Goal: Navigation & Orientation: Find specific page/section

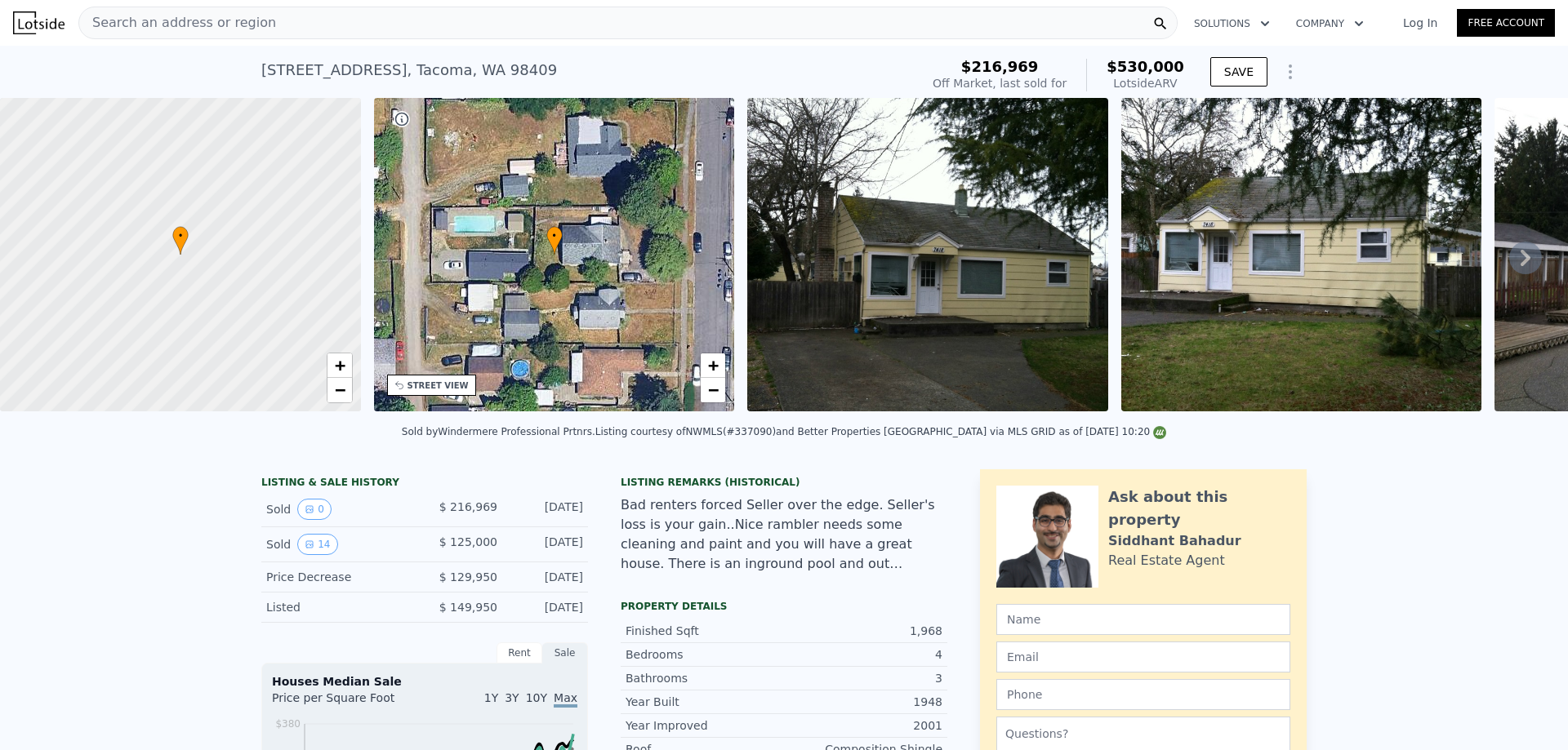
click at [1521, 266] on icon at bounding box center [1526, 258] width 9 height 16
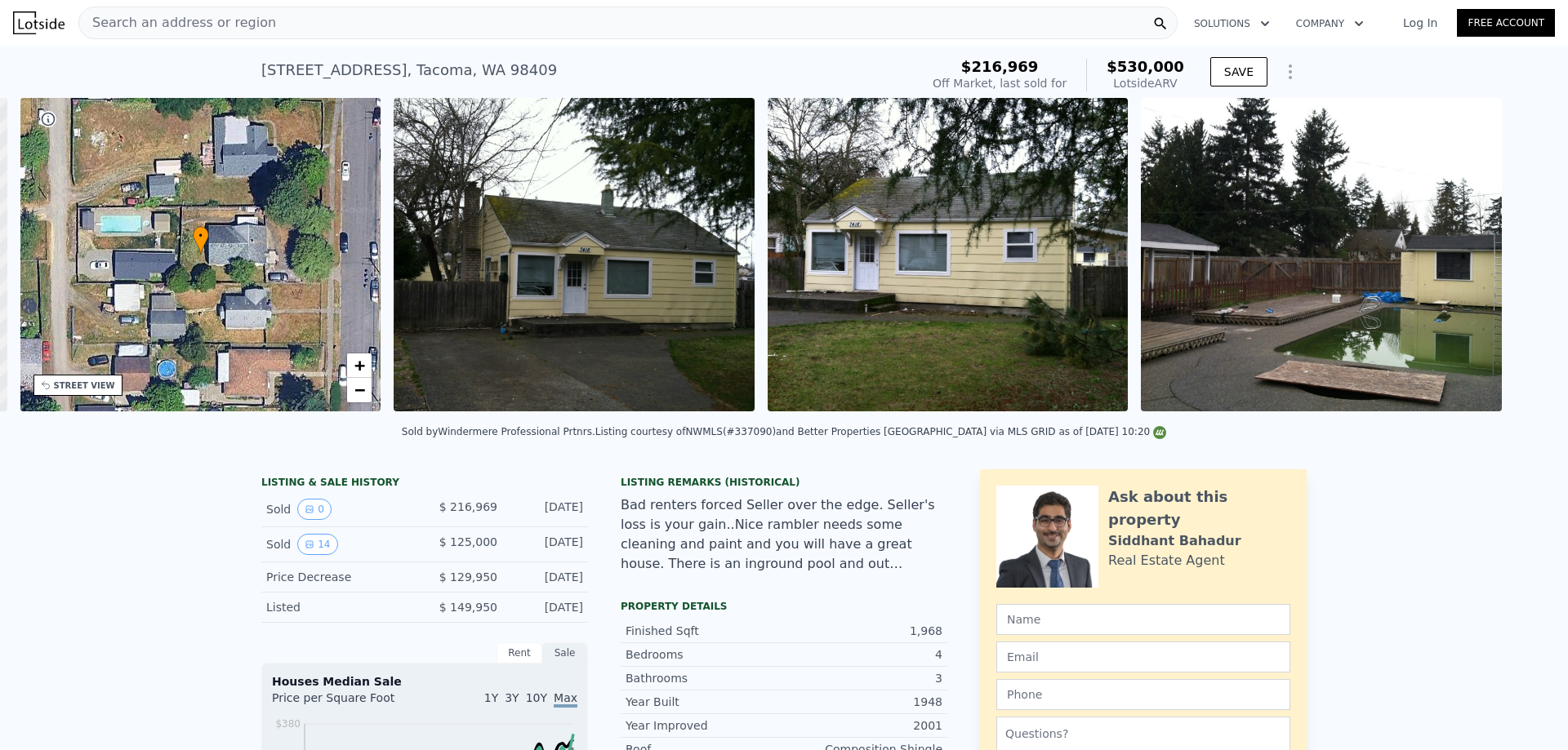
scroll to position [0, 381]
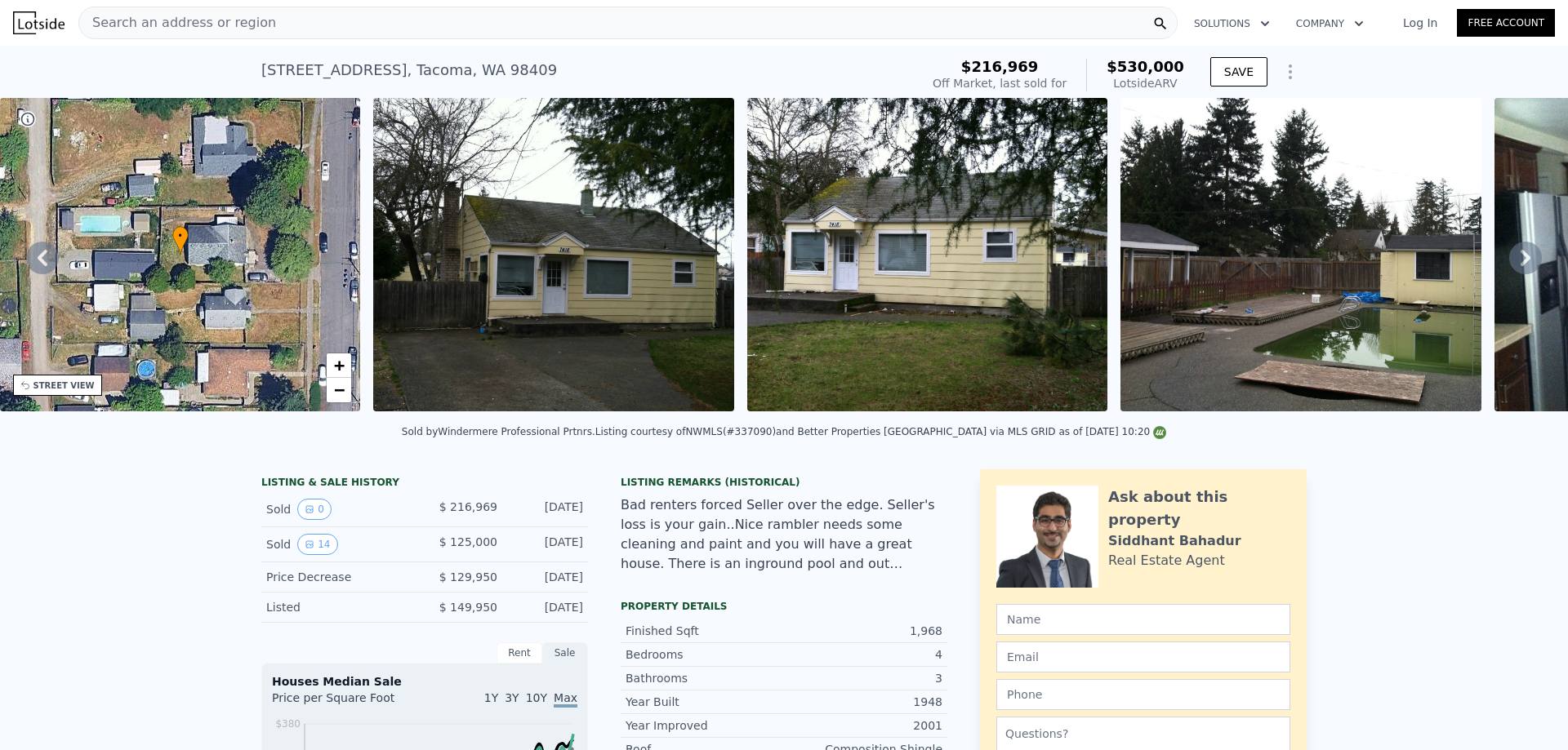
click at [1521, 266] on icon at bounding box center [1526, 258] width 9 height 16
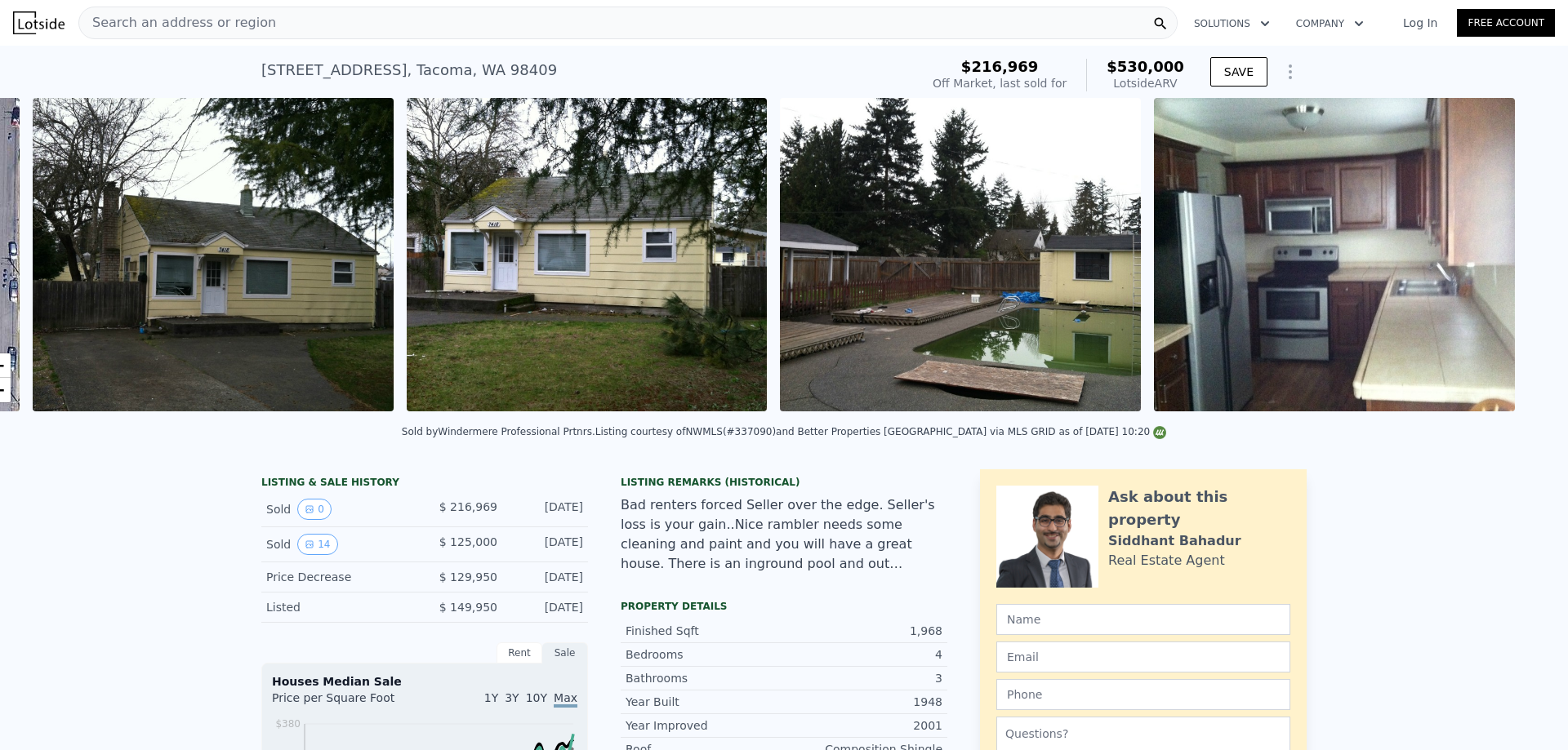
scroll to position [0, 747]
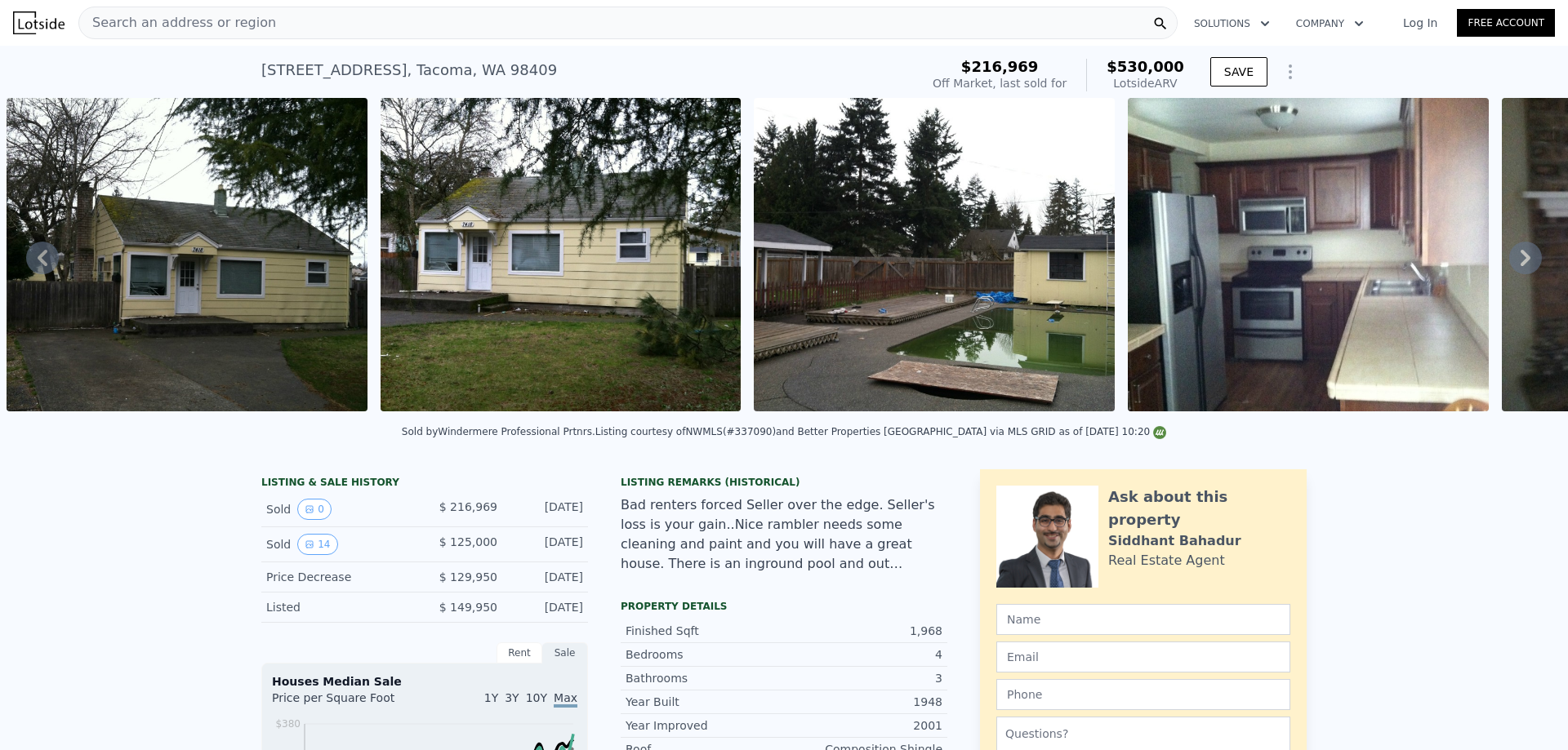
click at [1521, 266] on icon at bounding box center [1526, 258] width 9 height 16
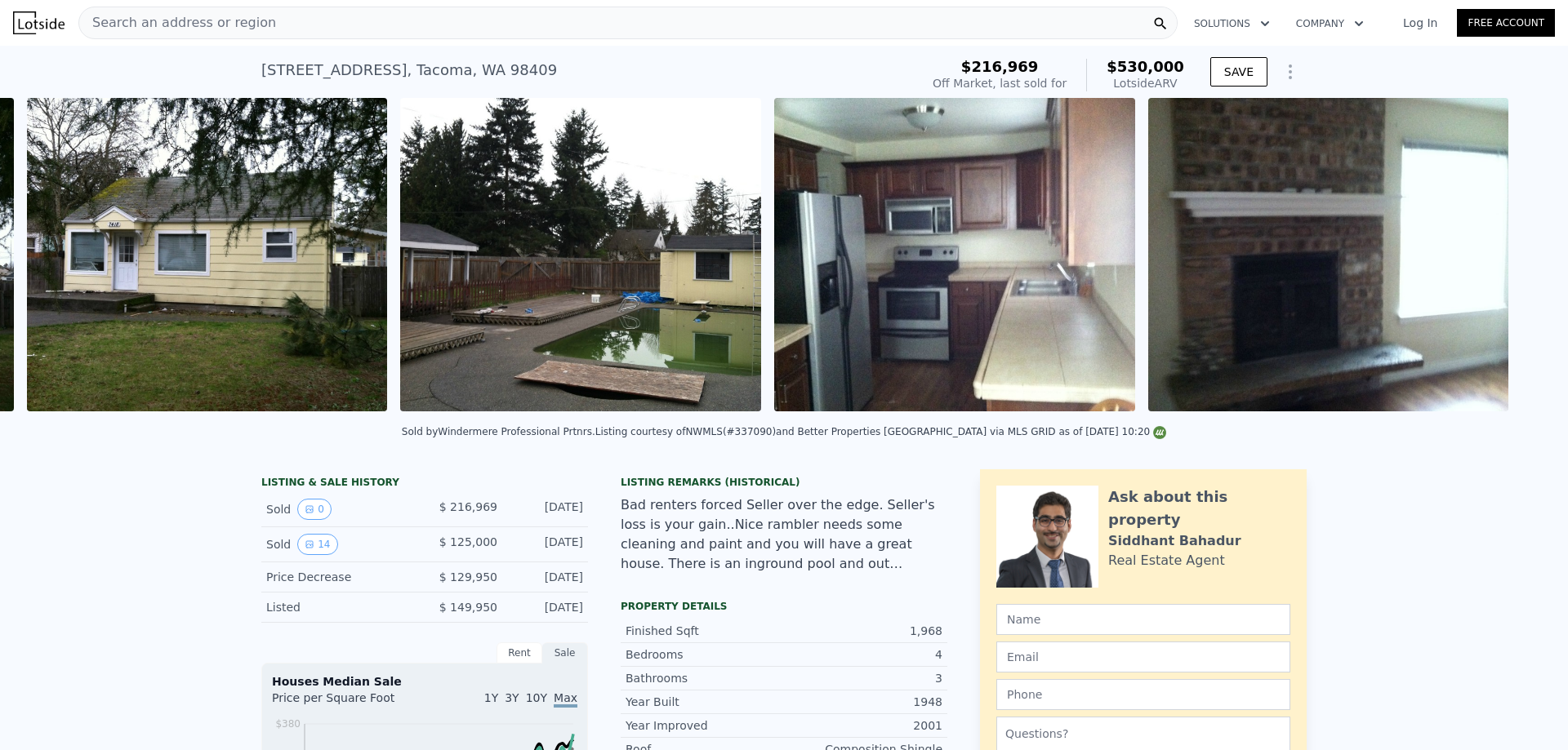
scroll to position [0, 1121]
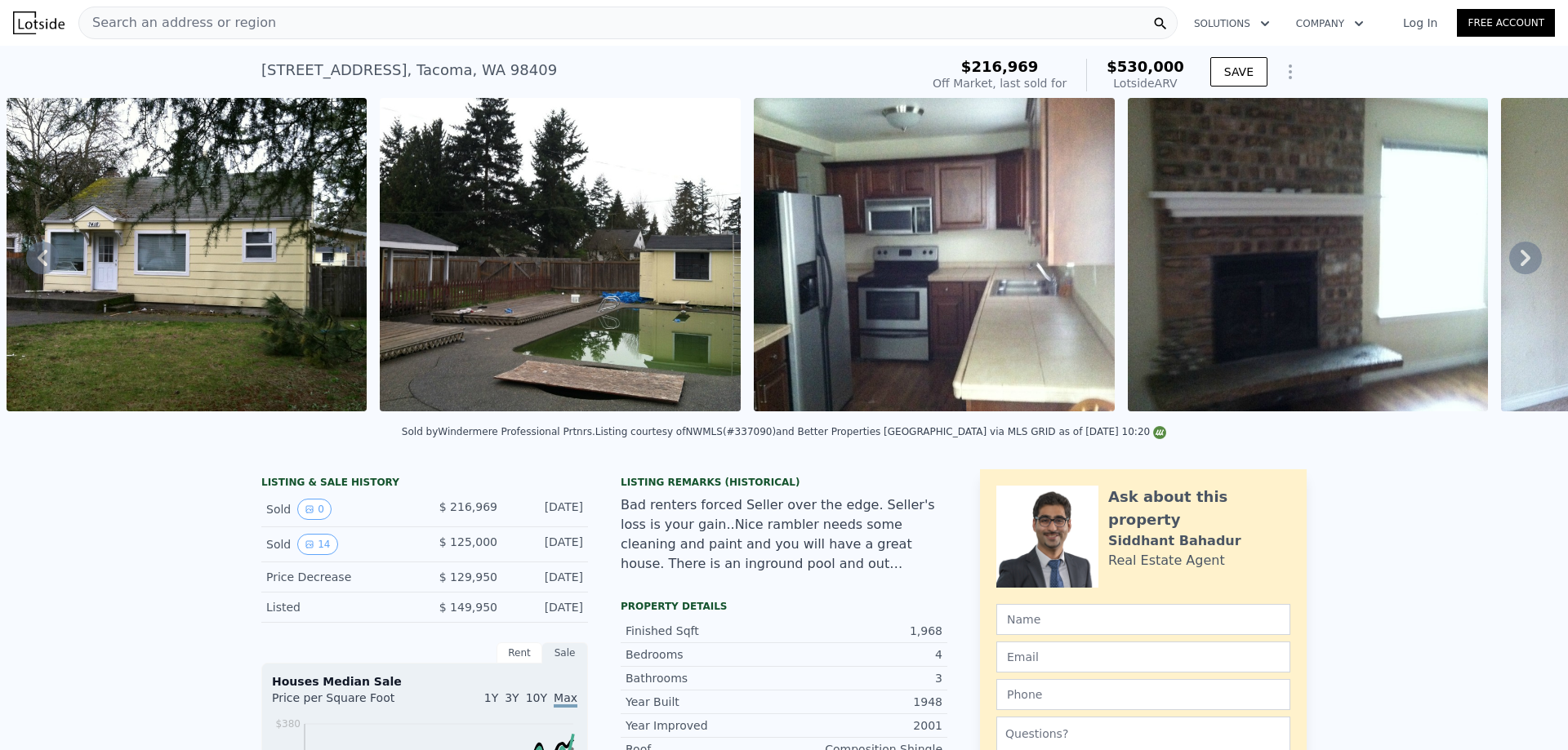
click at [1521, 266] on icon at bounding box center [1526, 258] width 9 height 16
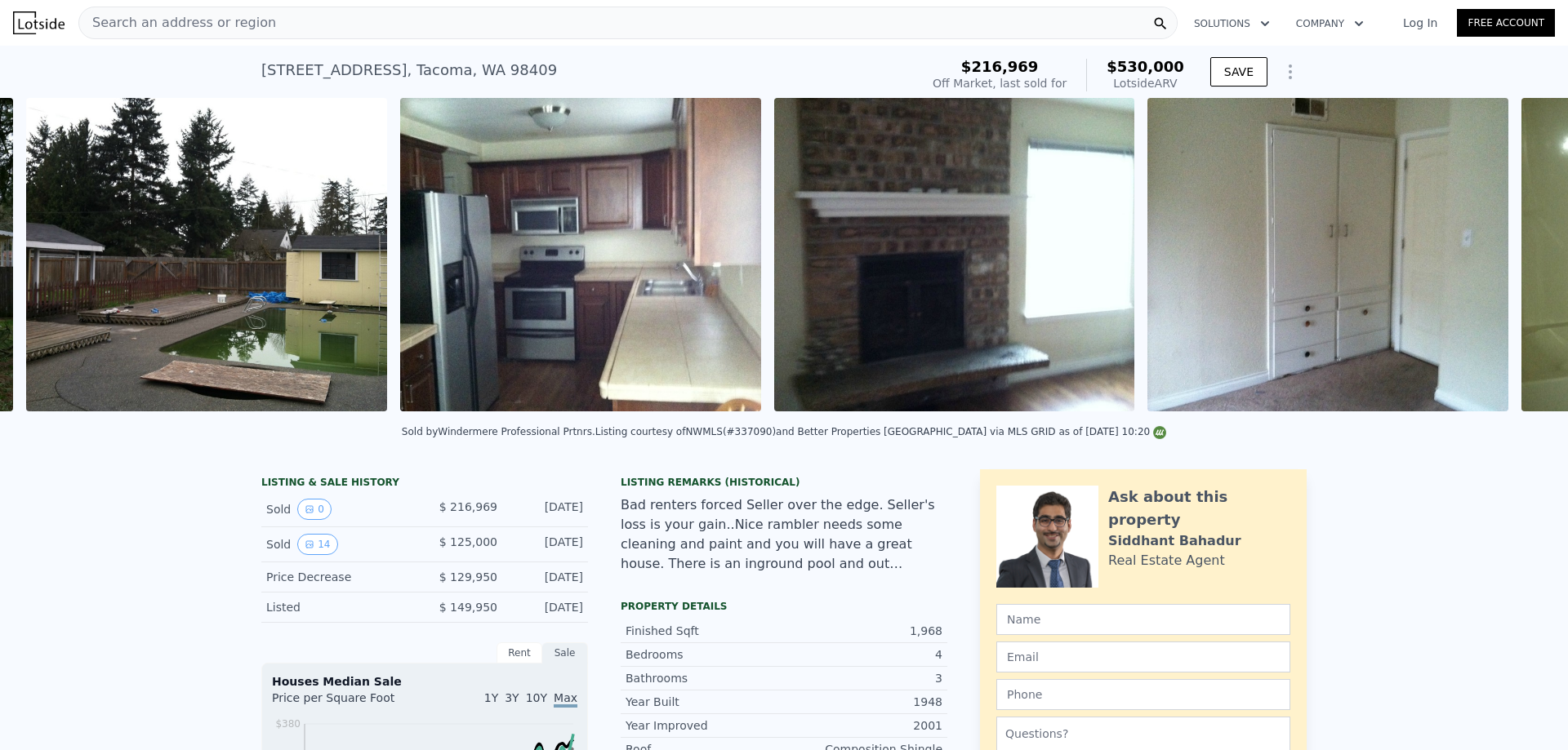
scroll to position [0, 1495]
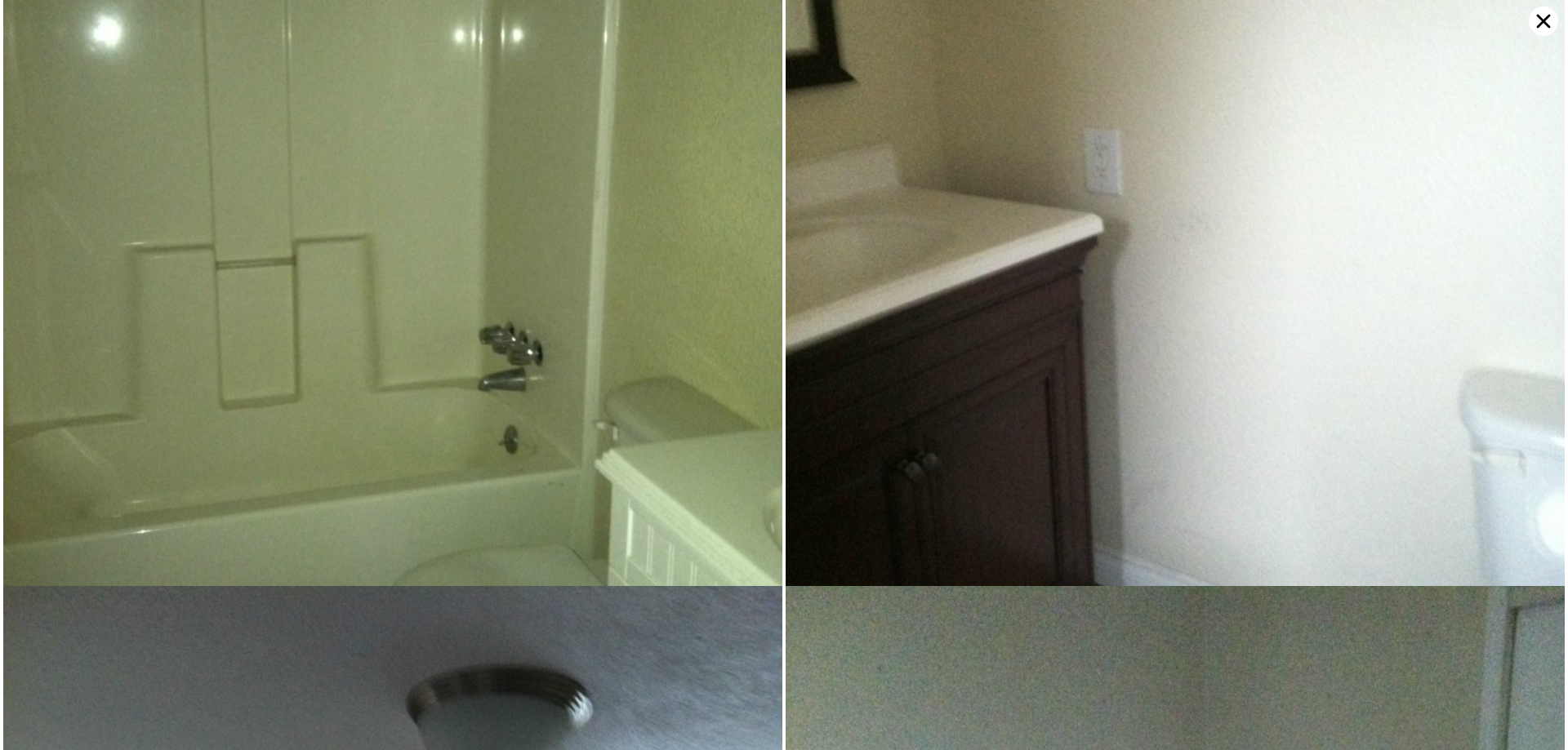
scroll to position [2715, 0]
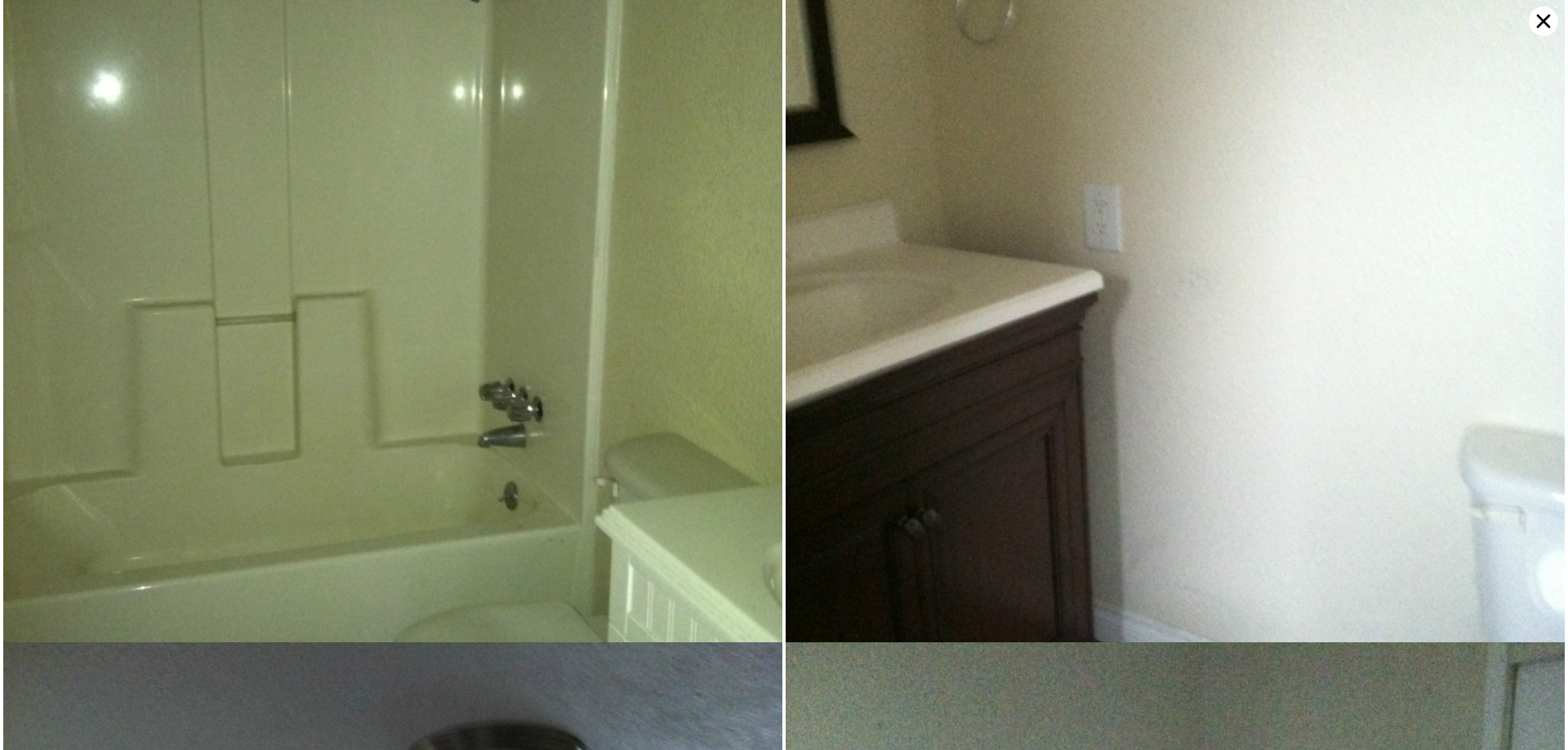
click at [1541, 27] on icon at bounding box center [1543, 21] width 29 height 29
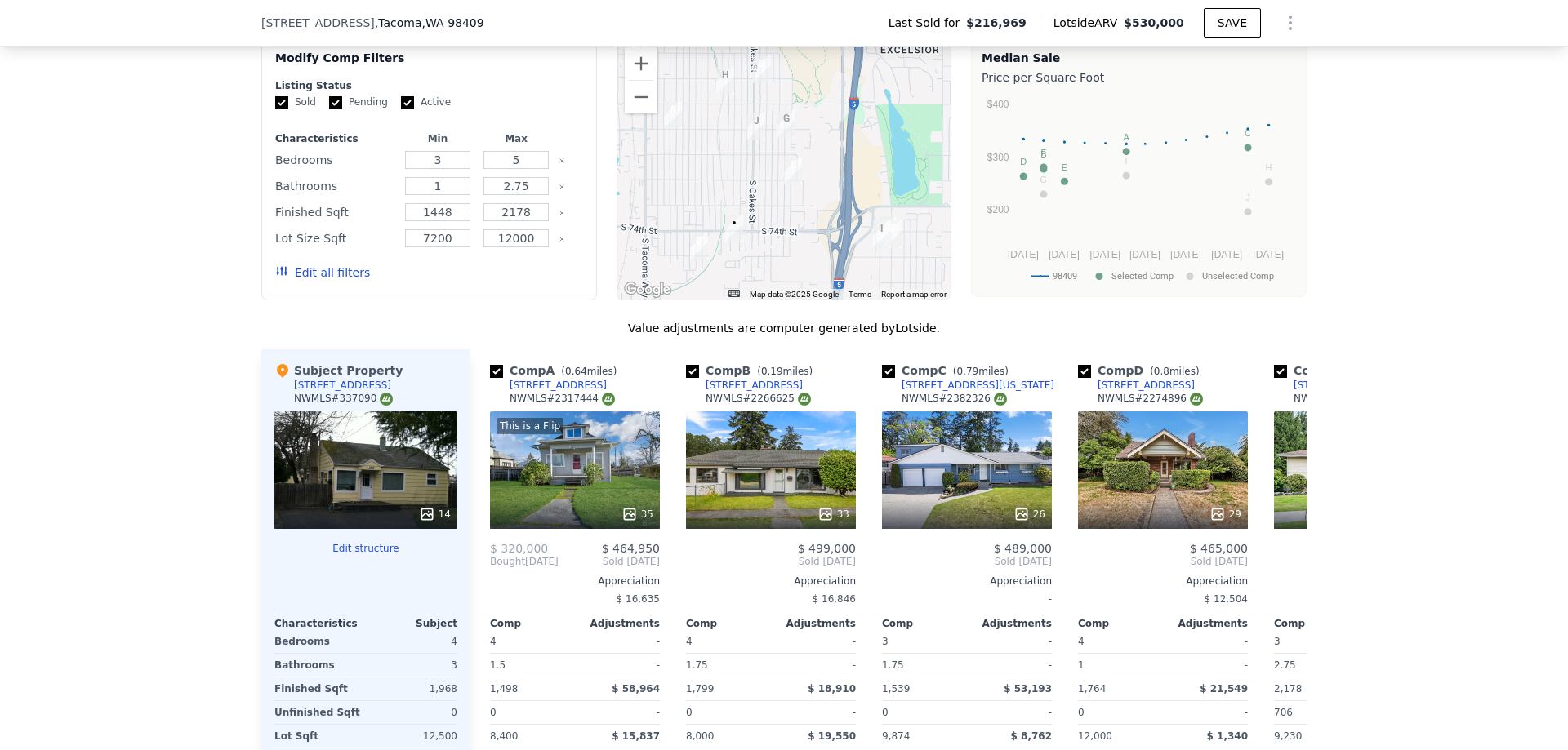
scroll to position [1899, 0]
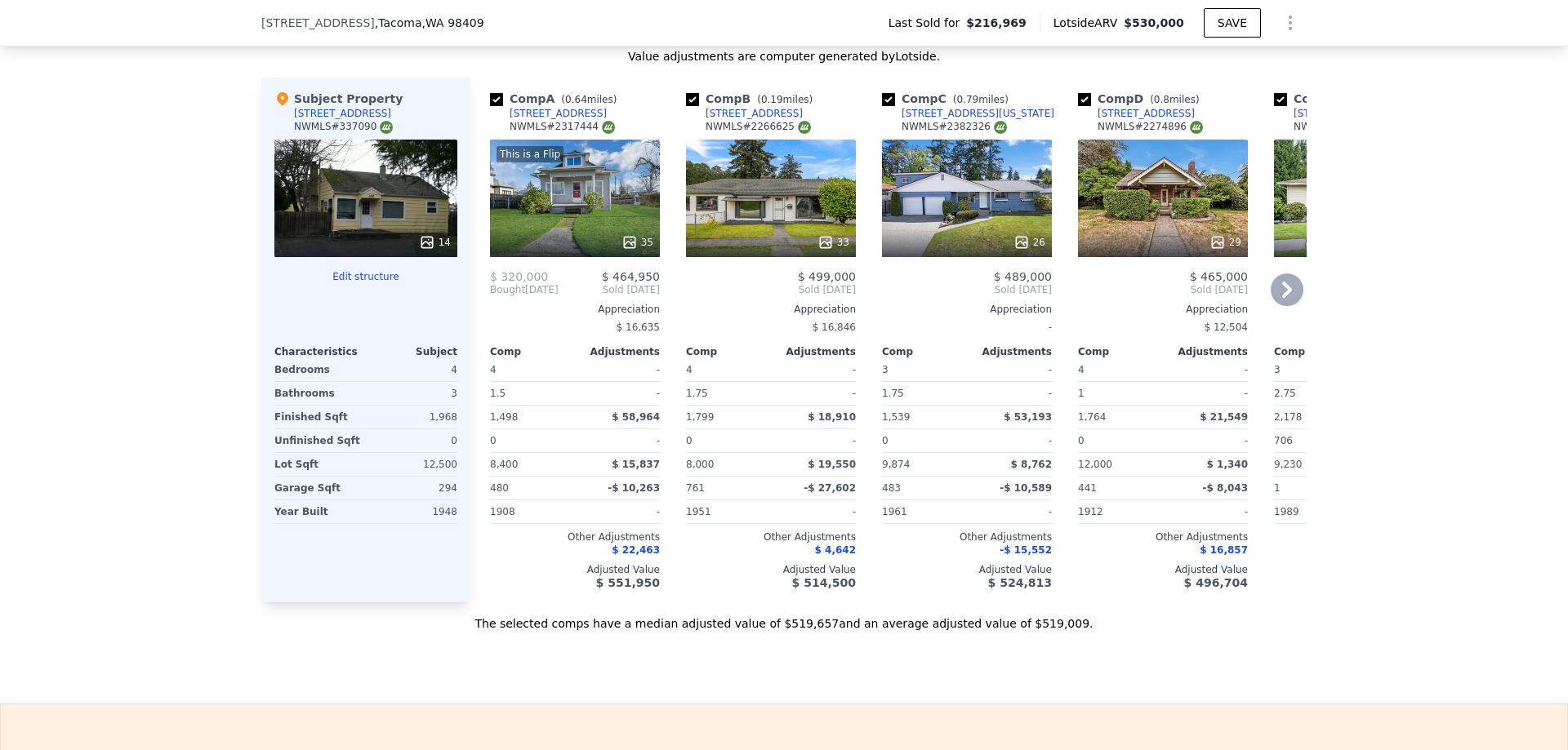
click at [1281, 292] on icon at bounding box center [1287, 289] width 33 height 33
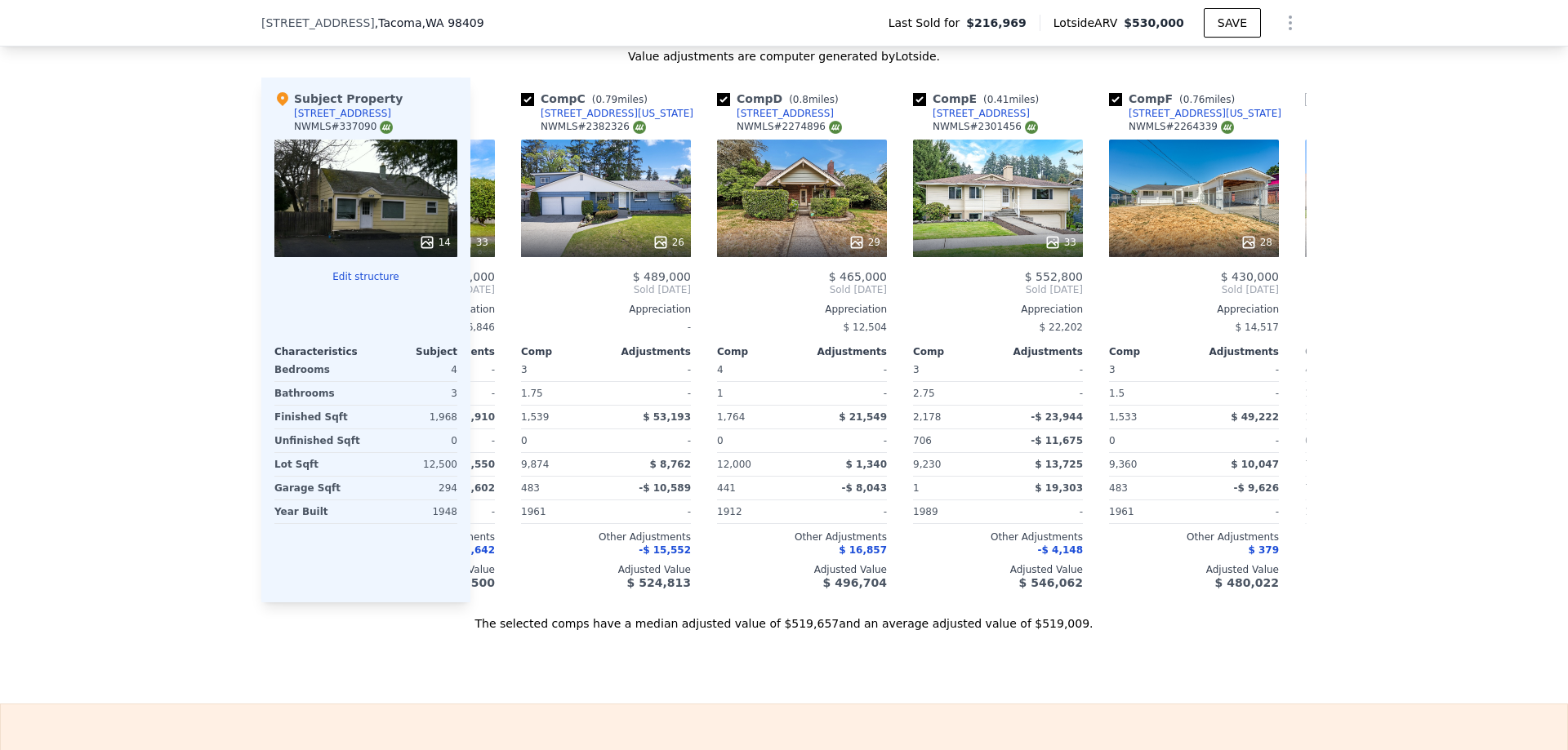
scroll to position [0, 392]
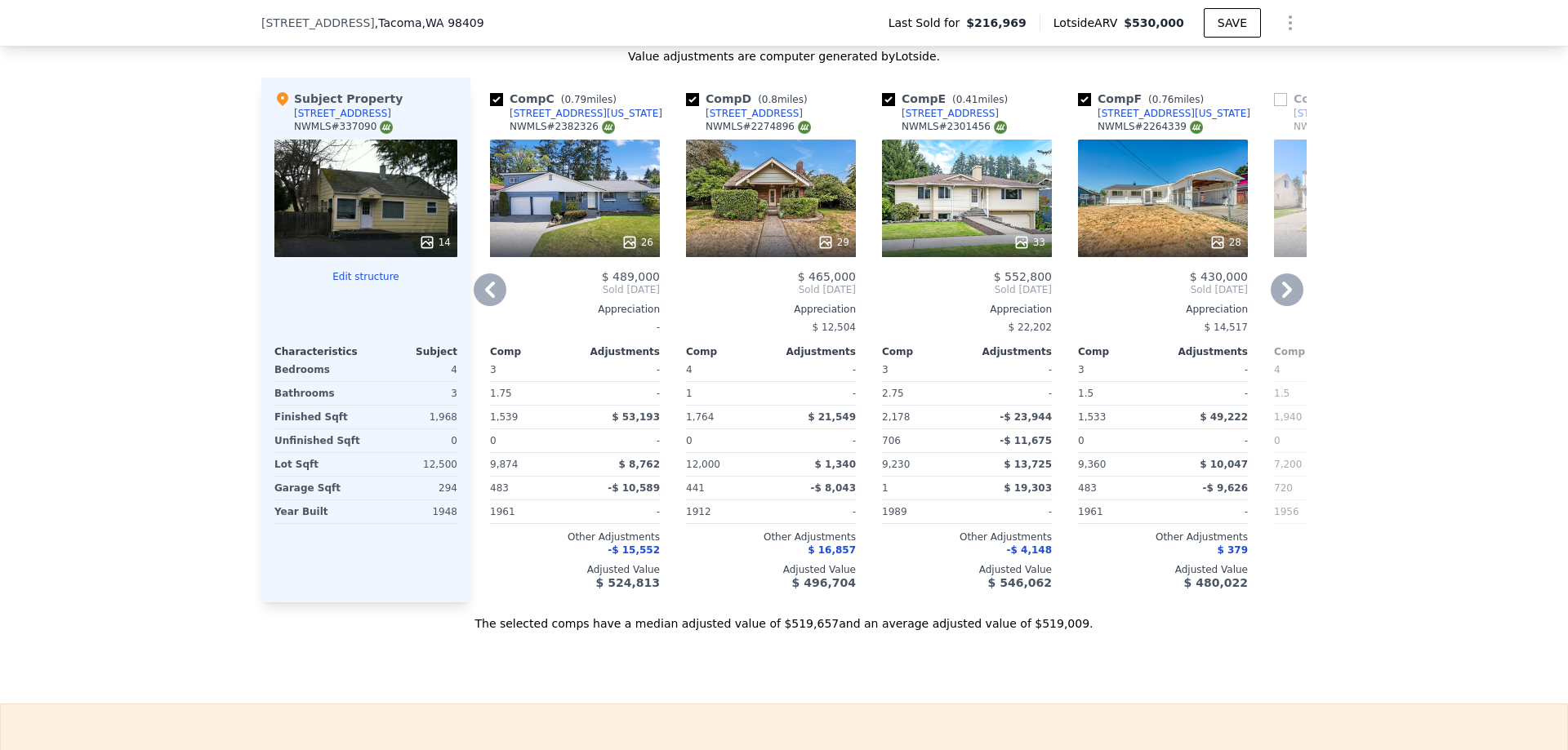
click at [1271, 291] on icon at bounding box center [1287, 289] width 33 height 33
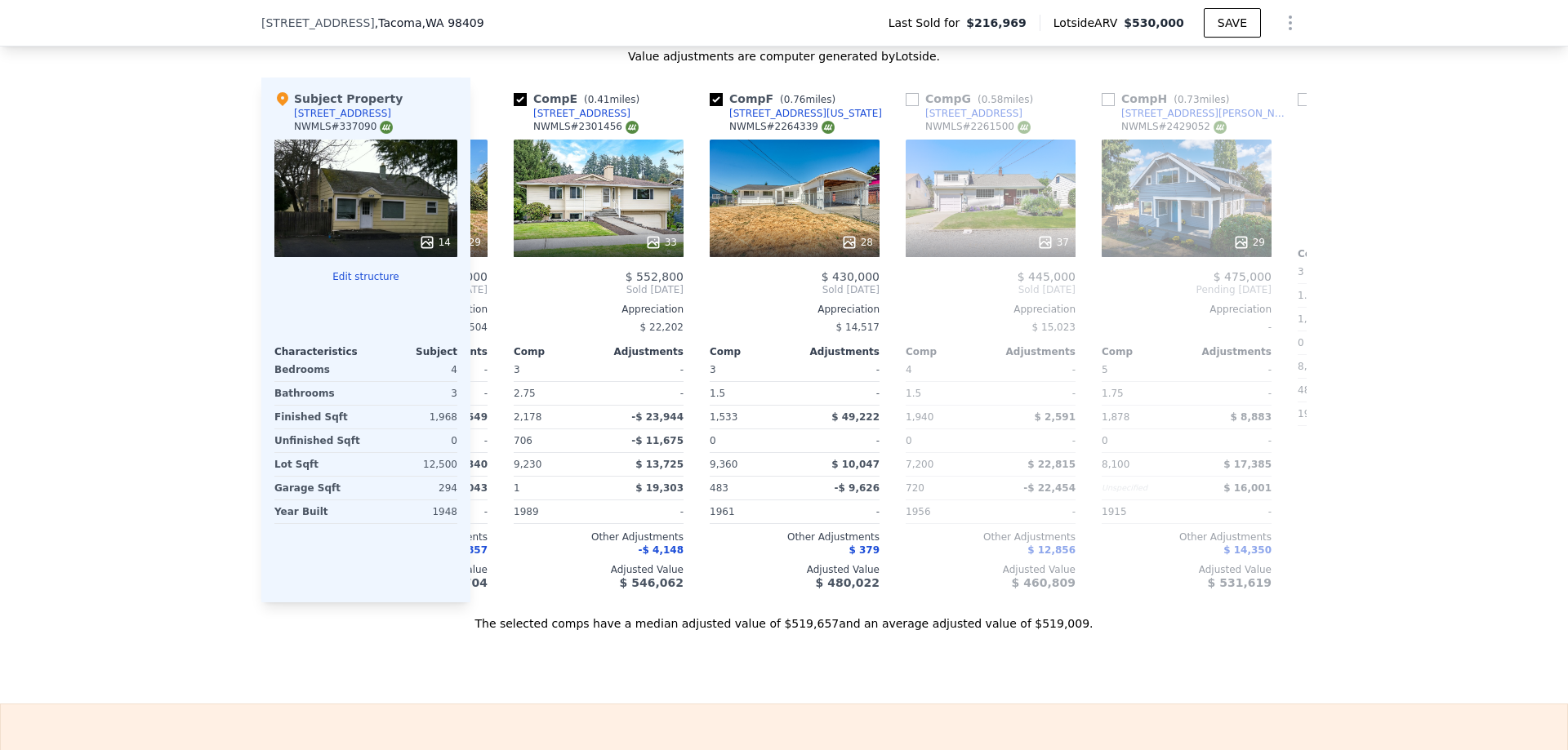
scroll to position [0, 784]
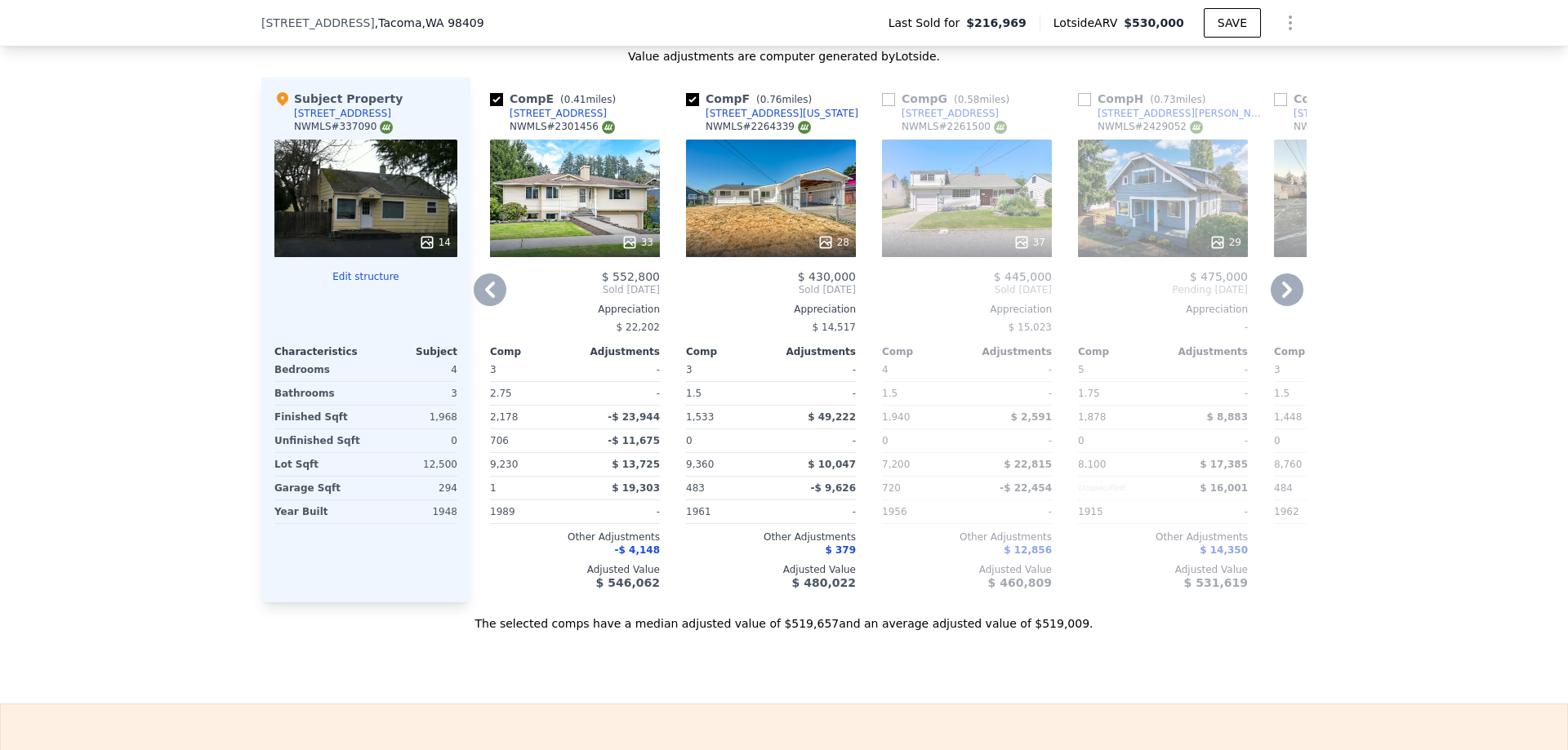
click at [1271, 291] on icon at bounding box center [1287, 289] width 33 height 33
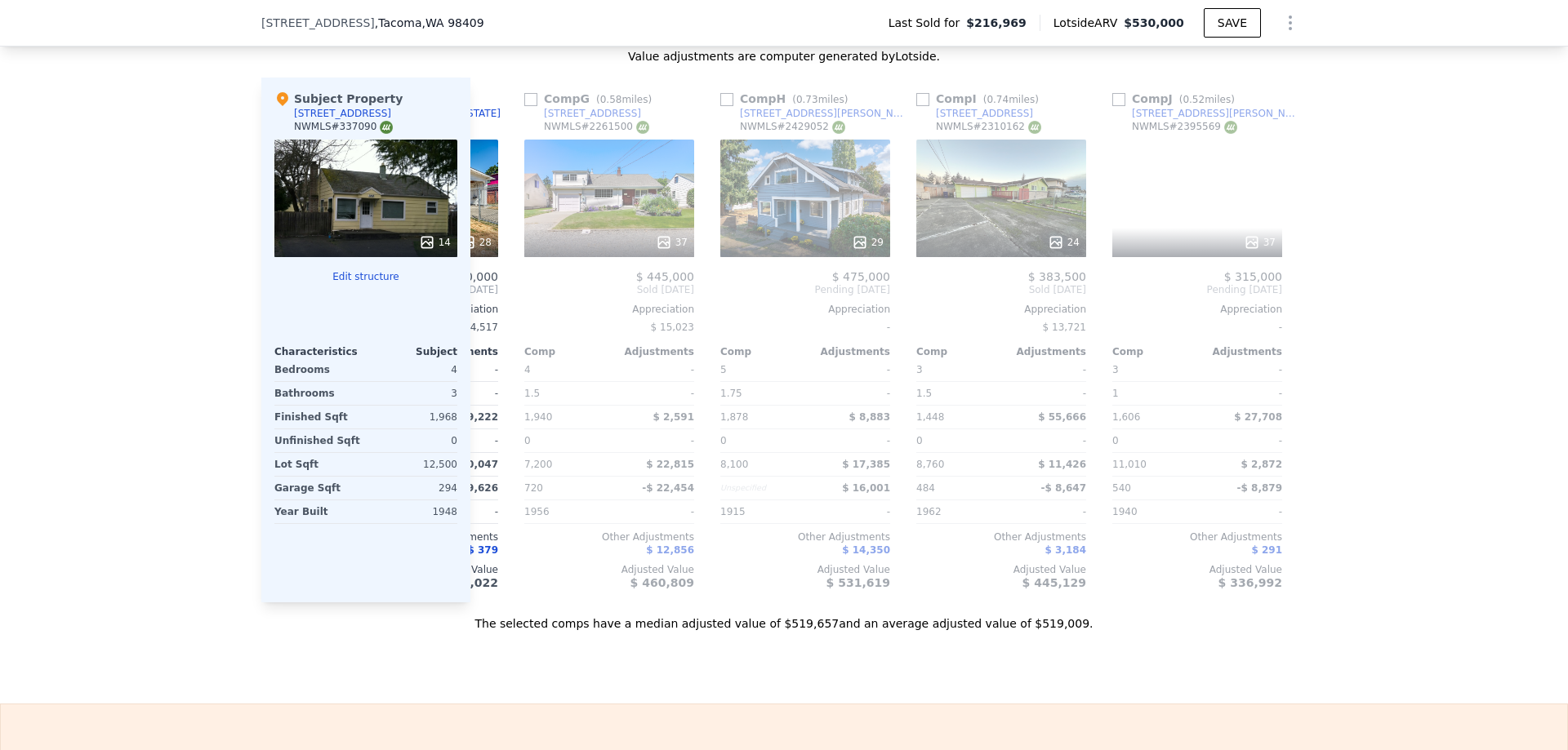
scroll to position [0, 1163]
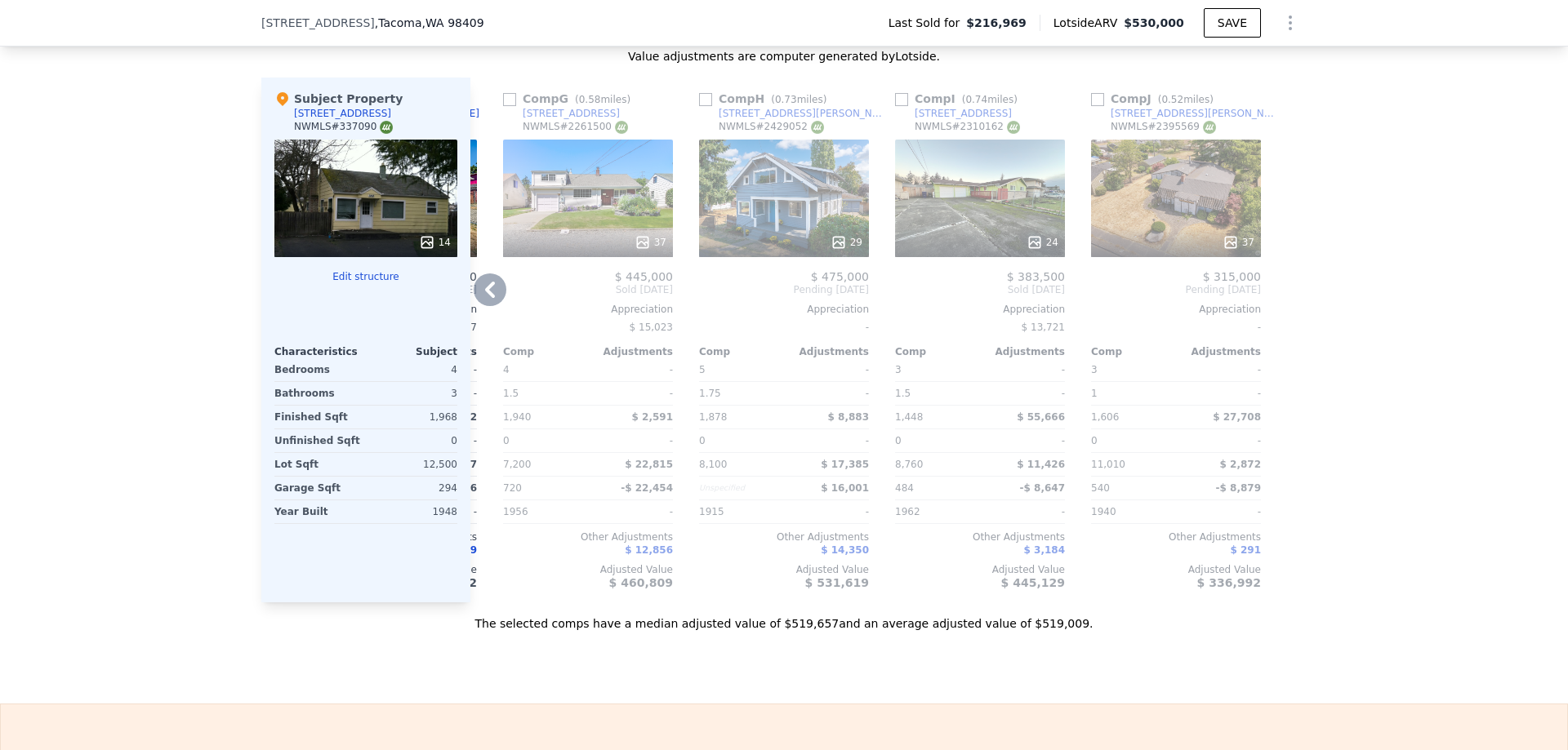
click at [485, 298] on icon at bounding box center [490, 289] width 9 height 16
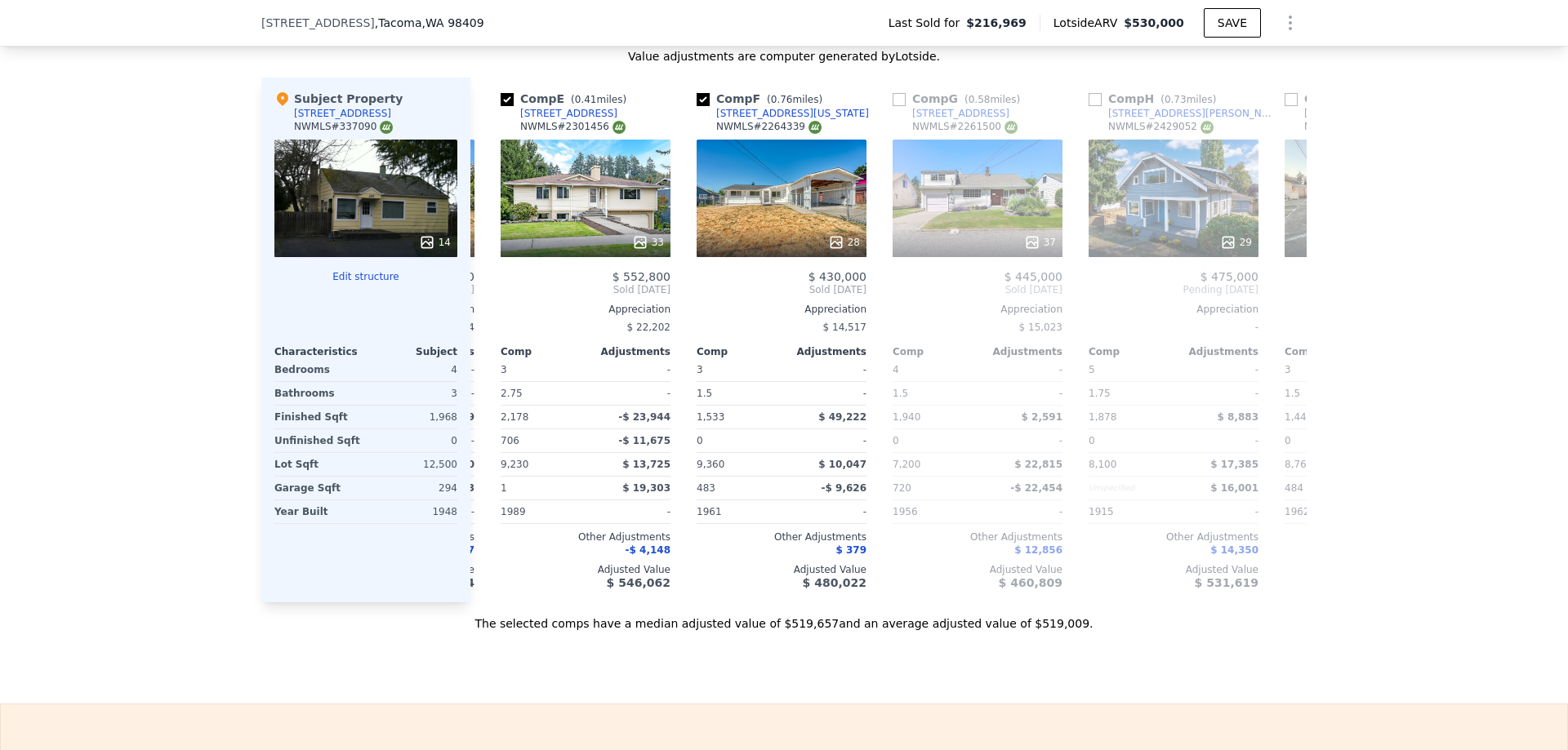
scroll to position [0, 771]
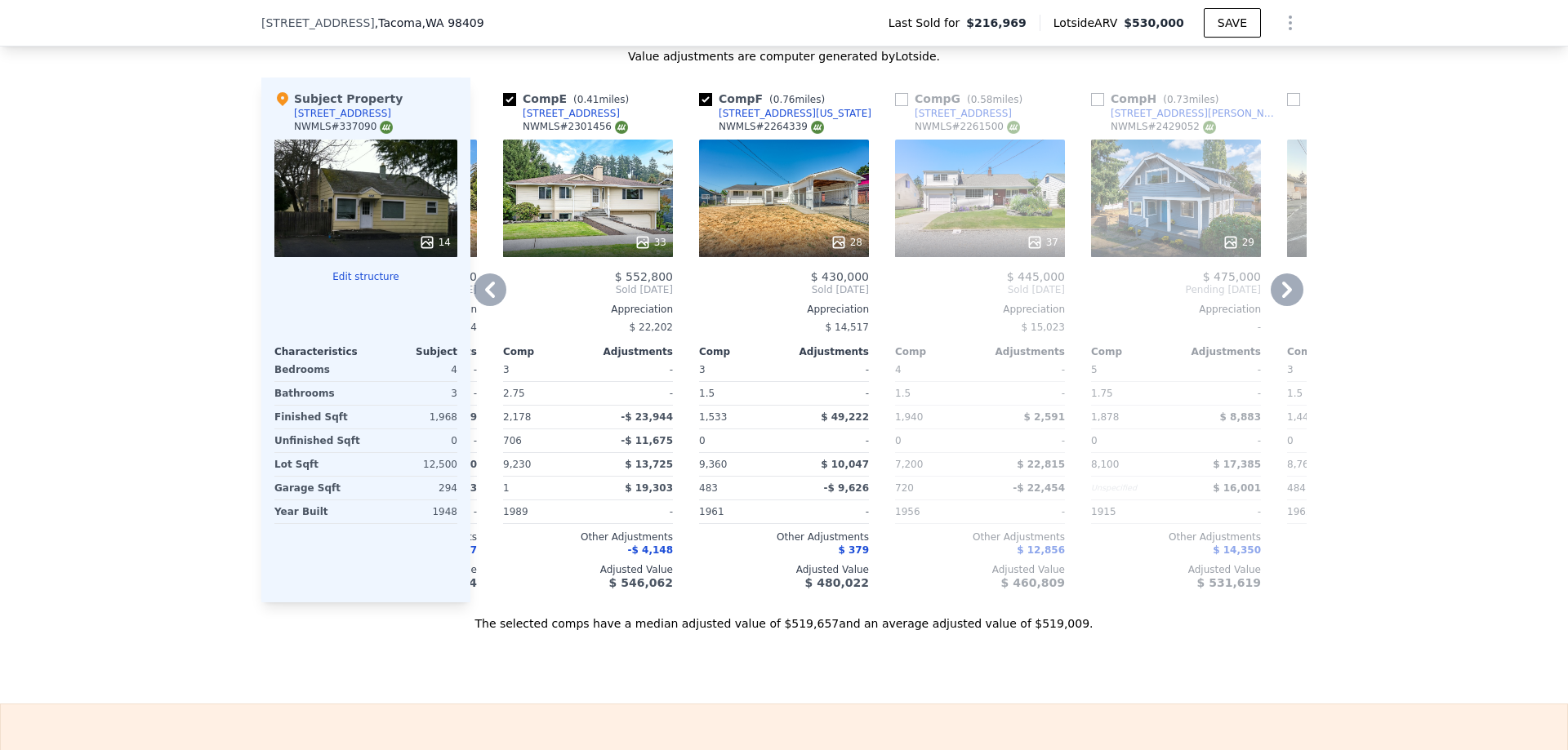
click at [489, 288] on icon at bounding box center [490, 289] width 33 height 33
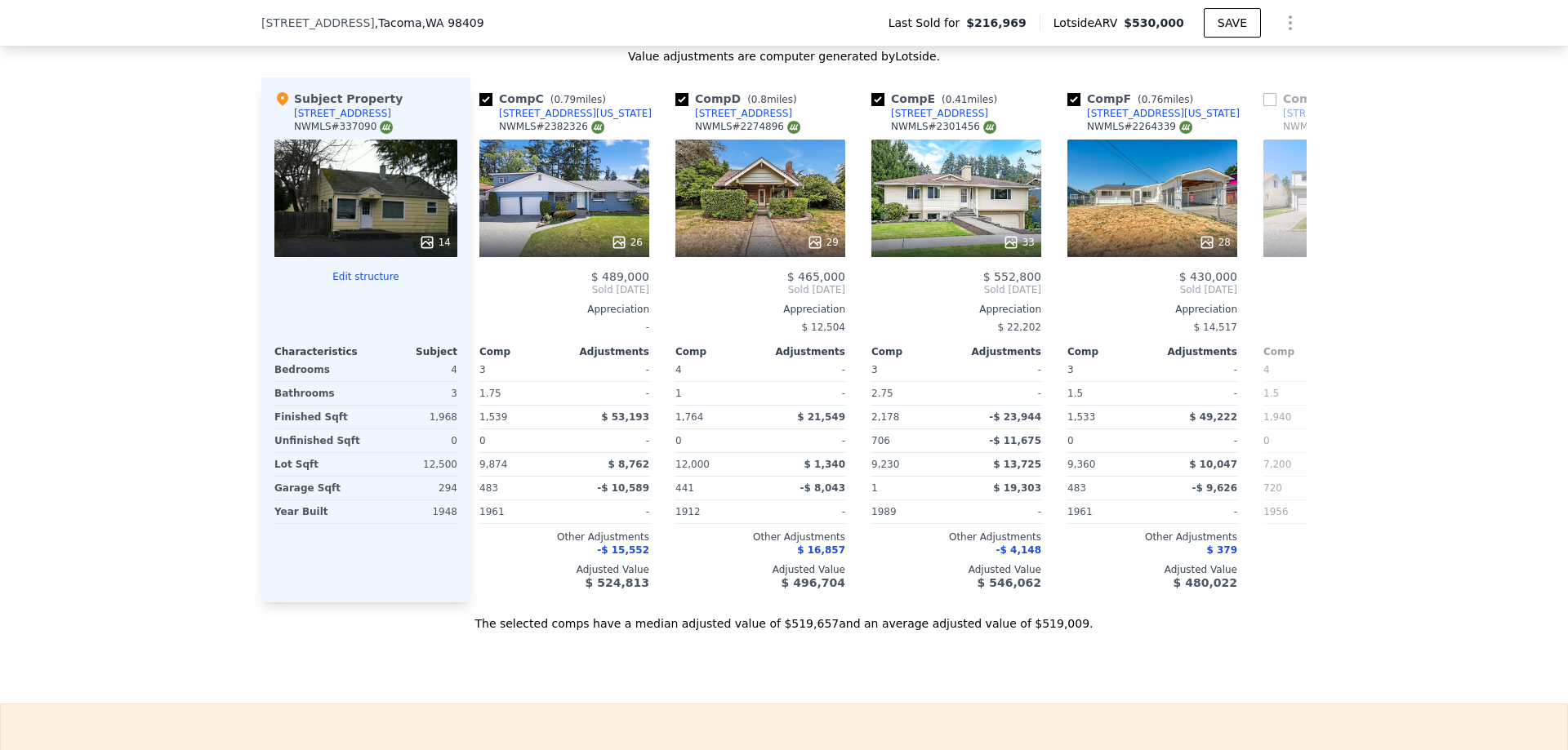
scroll to position [0, 379]
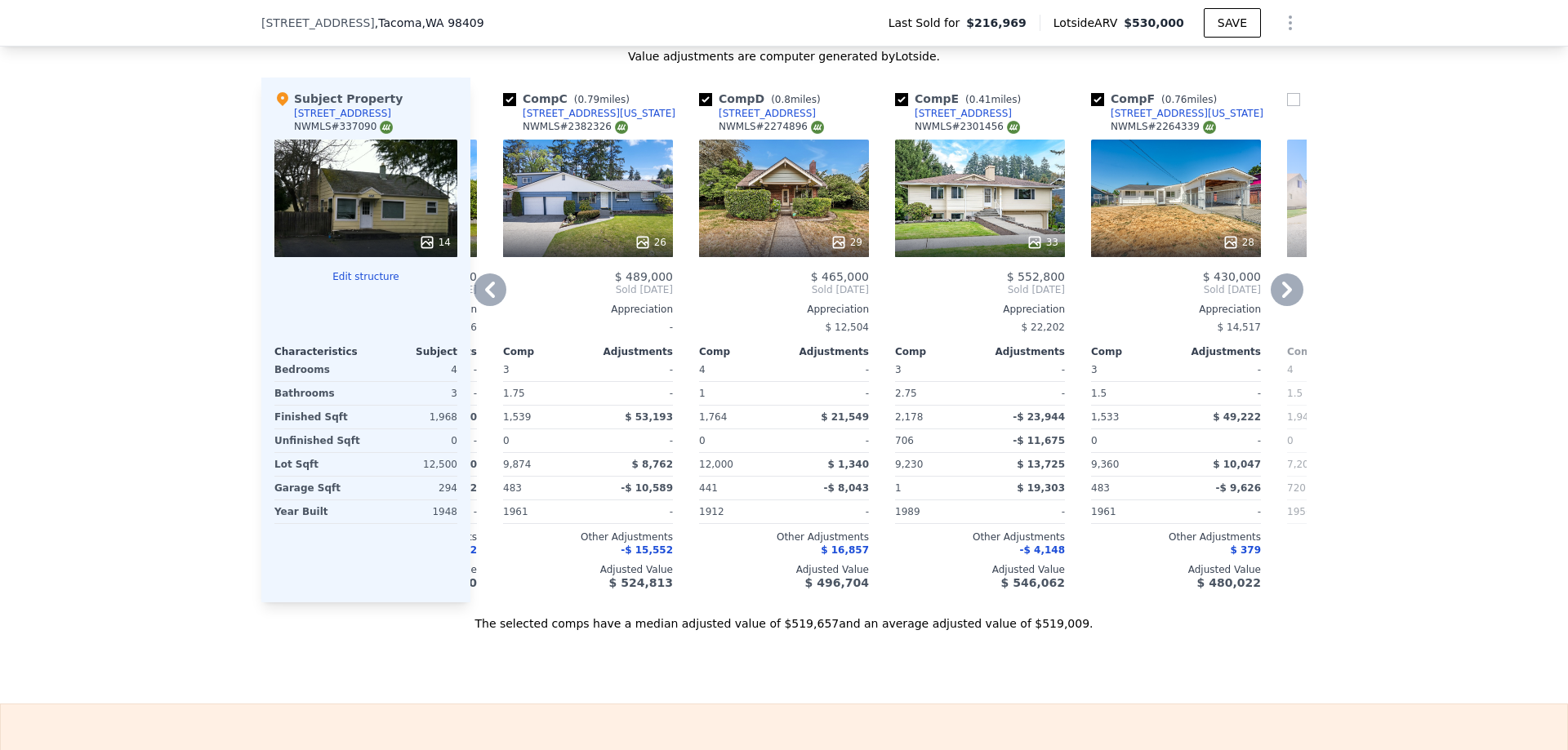
click at [490, 303] on icon at bounding box center [490, 289] width 33 height 33
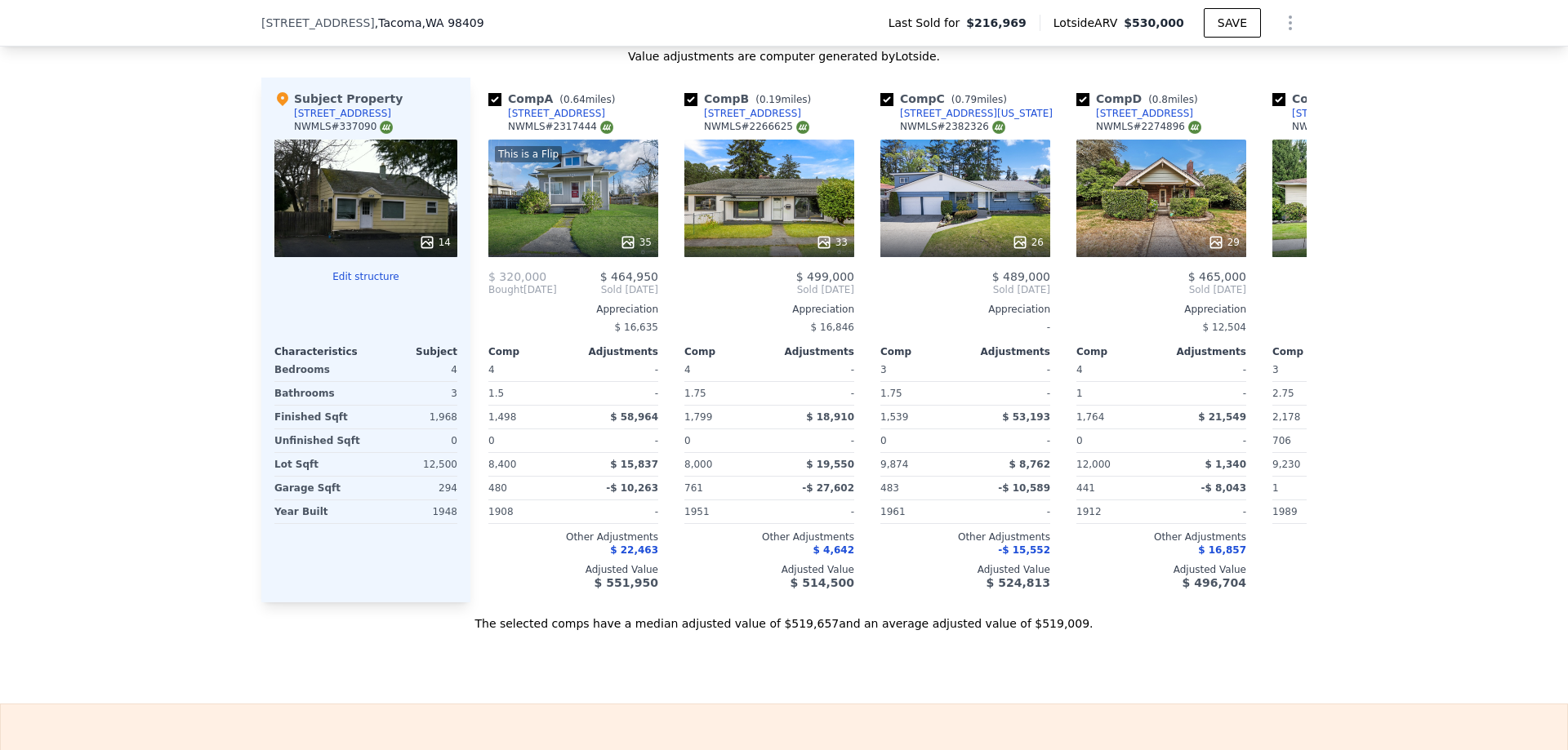
scroll to position [0, 0]
